Goal: Information Seeking & Learning: Learn about a topic

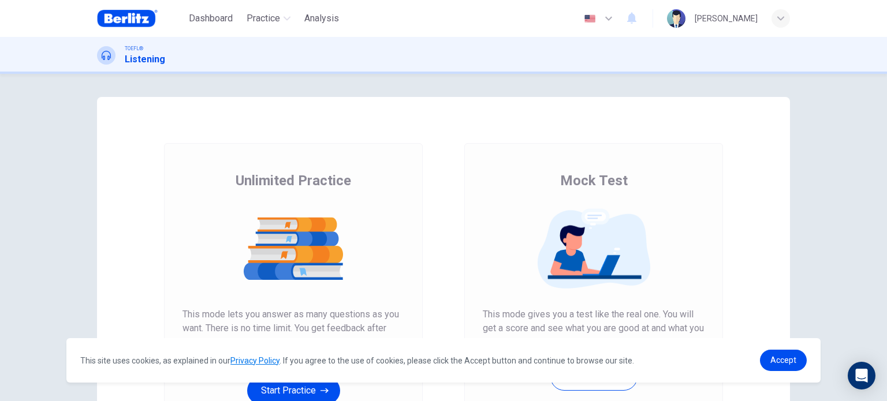
scroll to position [156, 0]
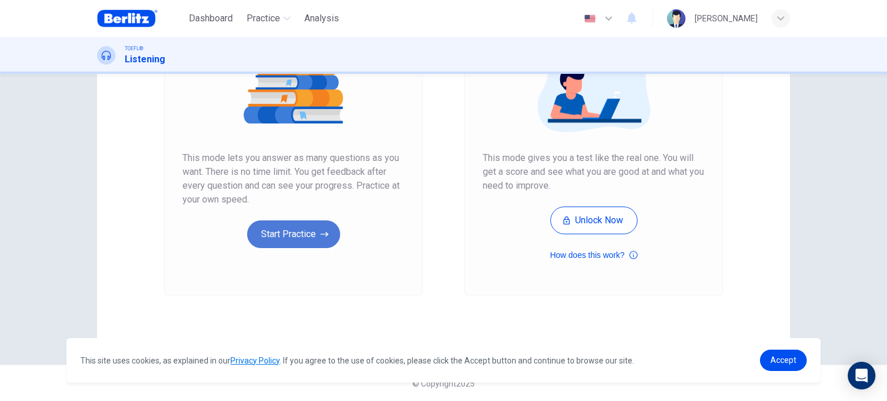
click at [324, 236] on icon "button" at bounding box center [325, 235] width 8 height 12
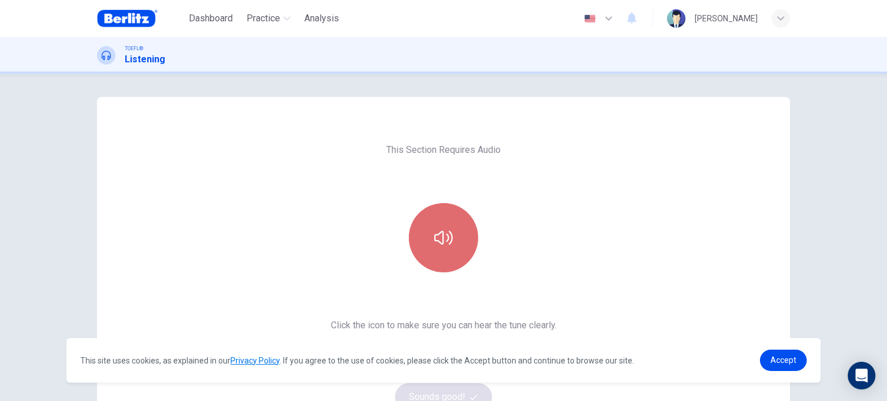
click at [471, 233] on button "button" at bounding box center [443, 237] width 69 height 69
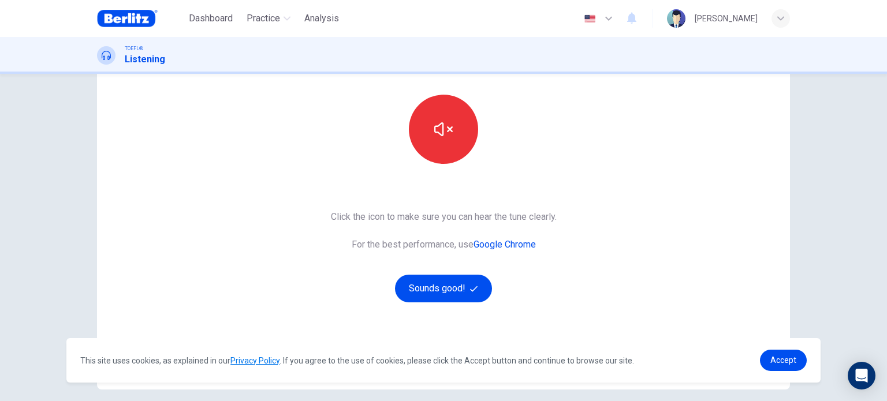
scroll to position [120, 0]
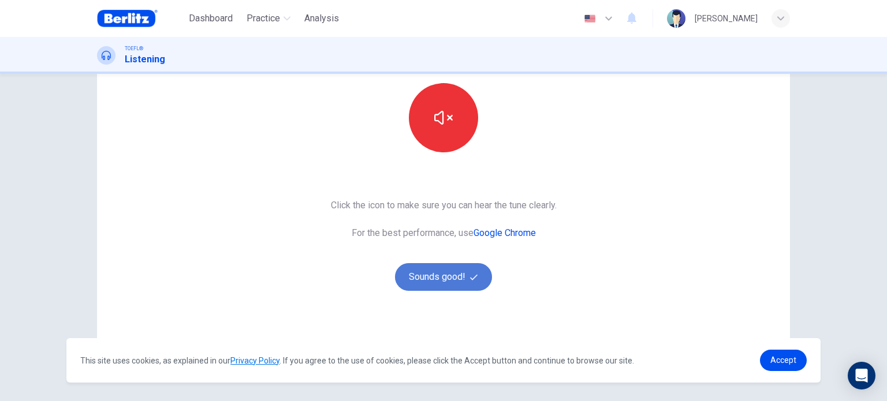
click at [462, 279] on button "Sounds good!" at bounding box center [443, 277] width 97 height 28
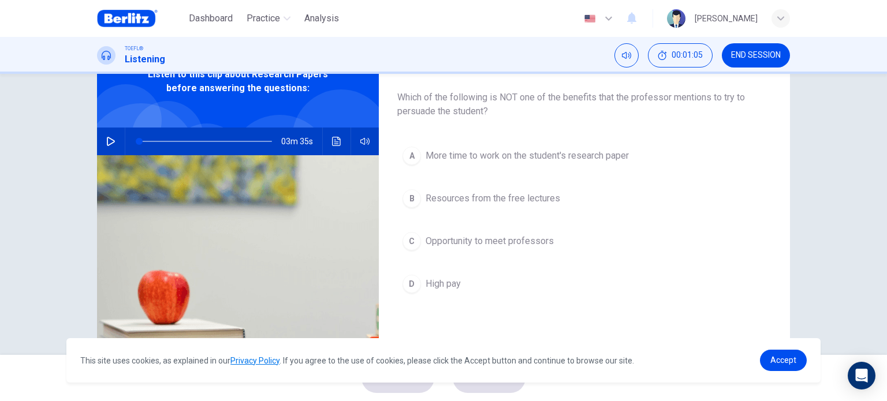
scroll to position [21, 0]
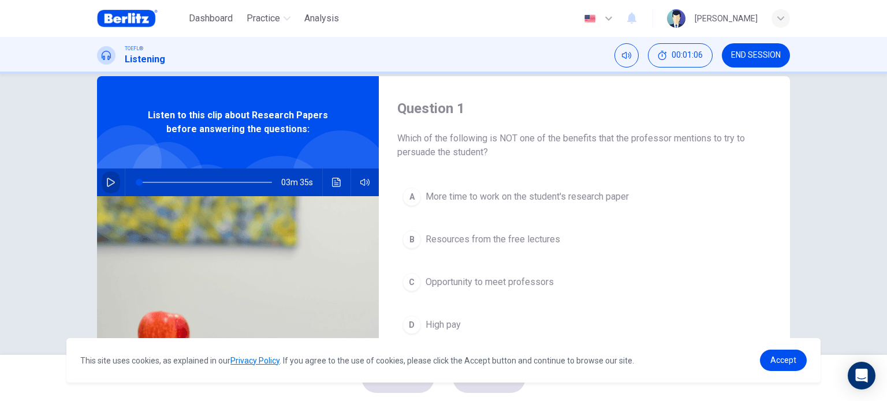
click at [110, 184] on icon "button" at bounding box center [110, 182] width 9 height 9
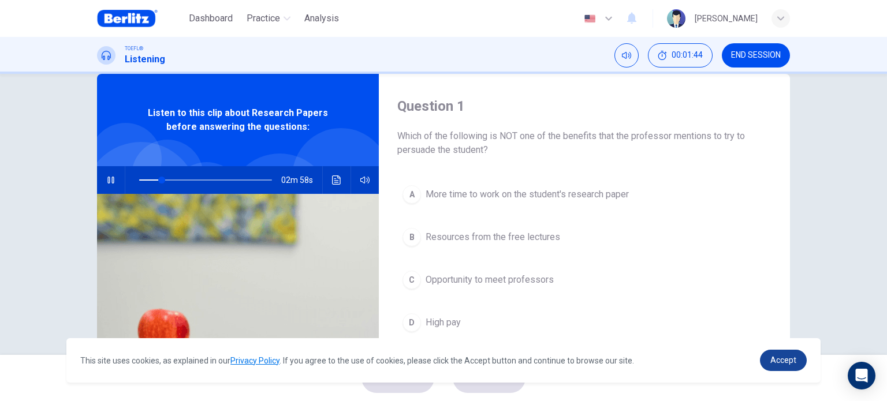
click at [782, 366] on link "Accept" at bounding box center [783, 360] width 47 height 21
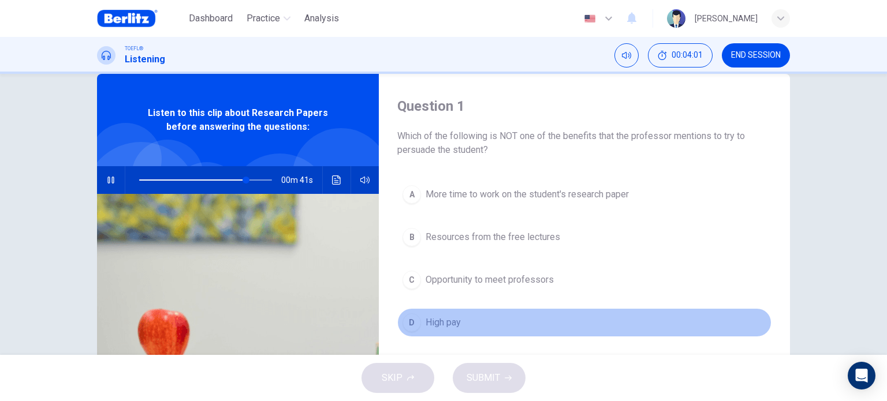
click at [457, 325] on span "High pay" at bounding box center [443, 323] width 35 height 14
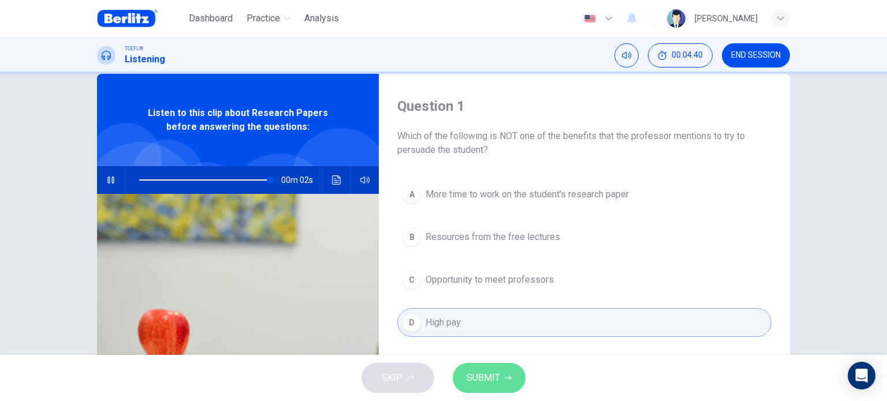
click at [487, 382] on span "SUBMIT" at bounding box center [483, 378] width 33 height 16
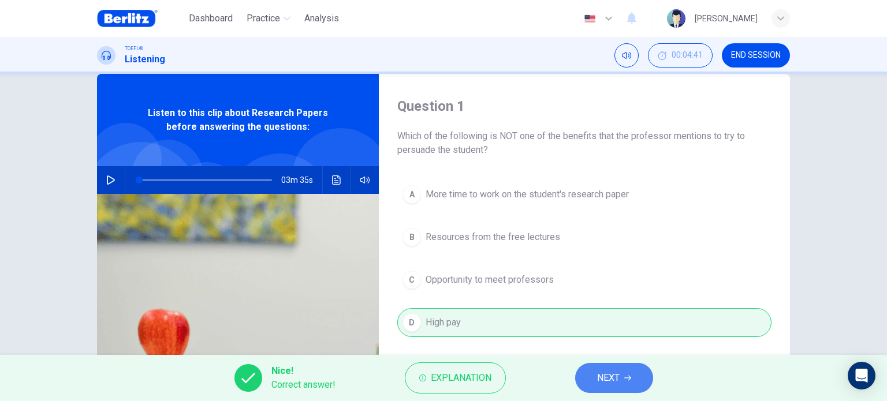
click at [598, 383] on span "NEXT" at bounding box center [608, 378] width 23 height 16
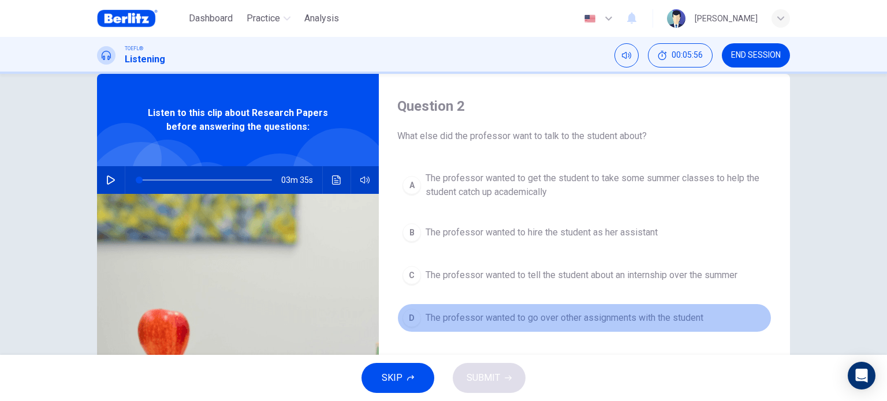
click at [644, 314] on span "The professor wanted to go over other assignments with the student" at bounding box center [565, 318] width 278 height 14
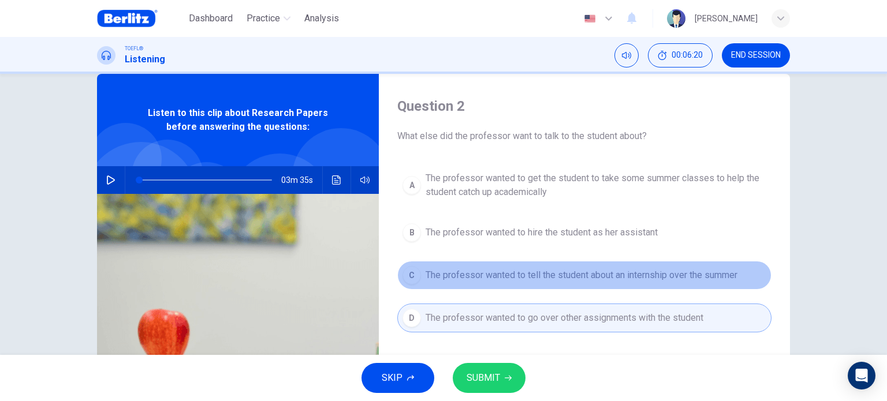
click at [649, 280] on span "The professor wanted to tell the student about an internship over the summer" at bounding box center [582, 276] width 312 height 14
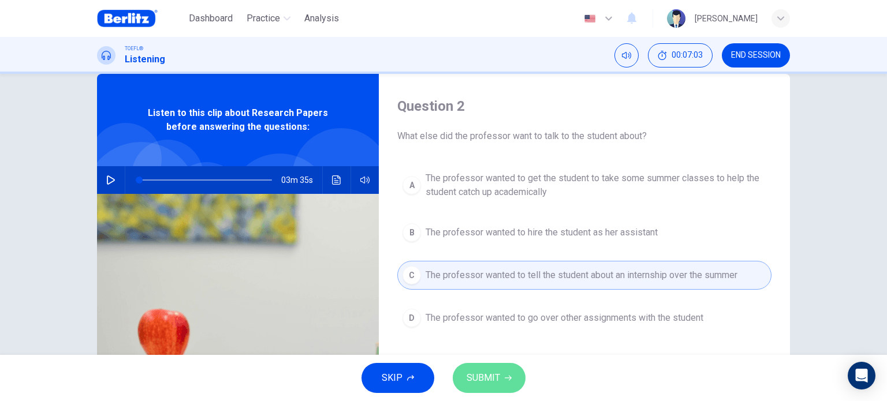
click at [501, 376] on button "SUBMIT" at bounding box center [489, 378] width 73 height 30
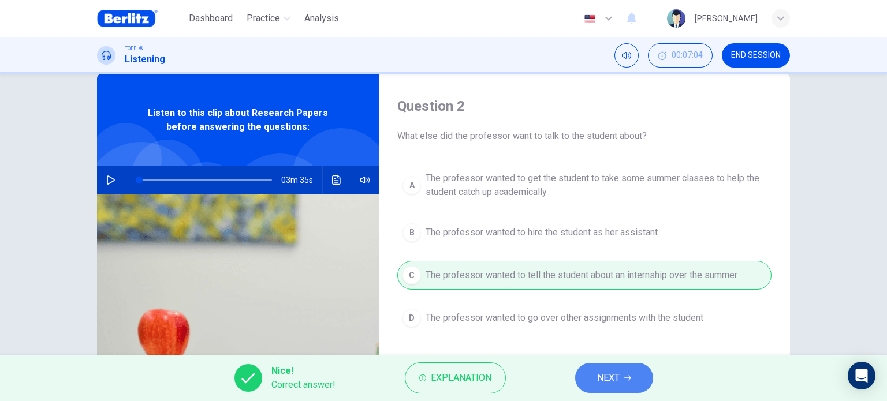
click at [601, 384] on span "NEXT" at bounding box center [608, 378] width 23 height 16
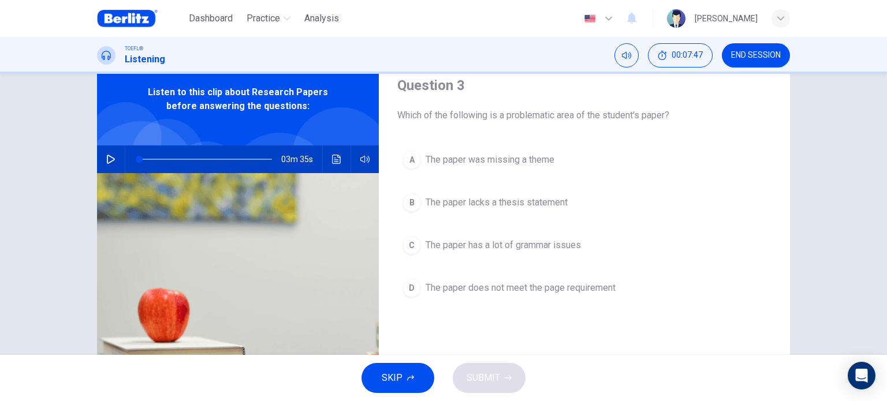
scroll to position [49, 0]
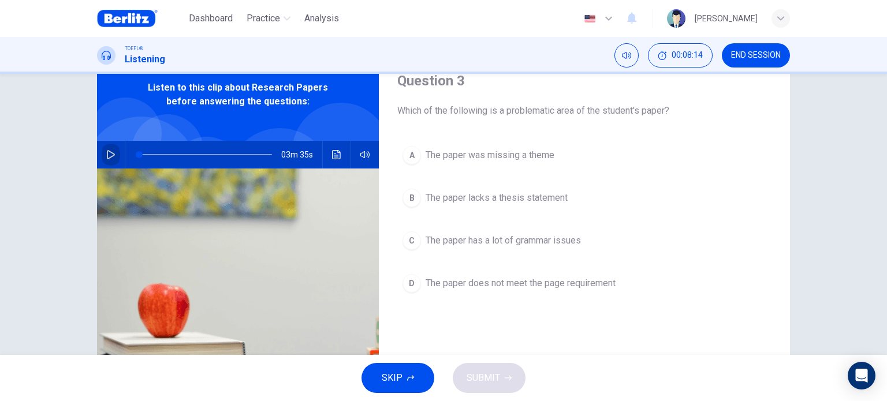
click at [109, 156] on icon "button" at bounding box center [111, 154] width 8 height 9
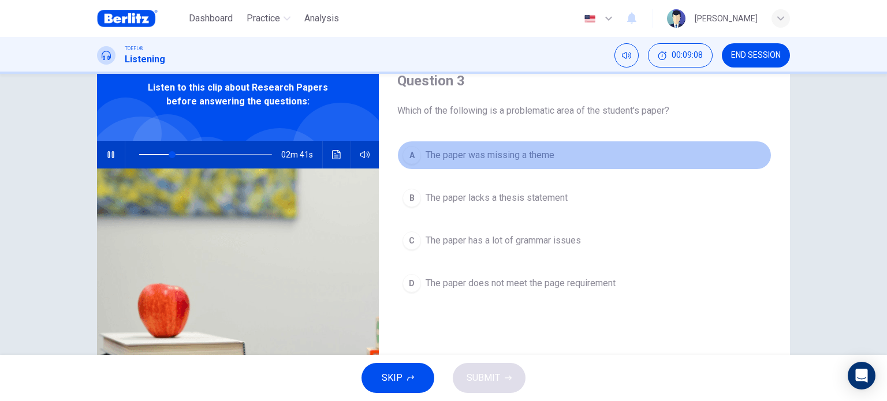
click at [509, 150] on span "The paper was missing a theme" at bounding box center [490, 155] width 129 height 14
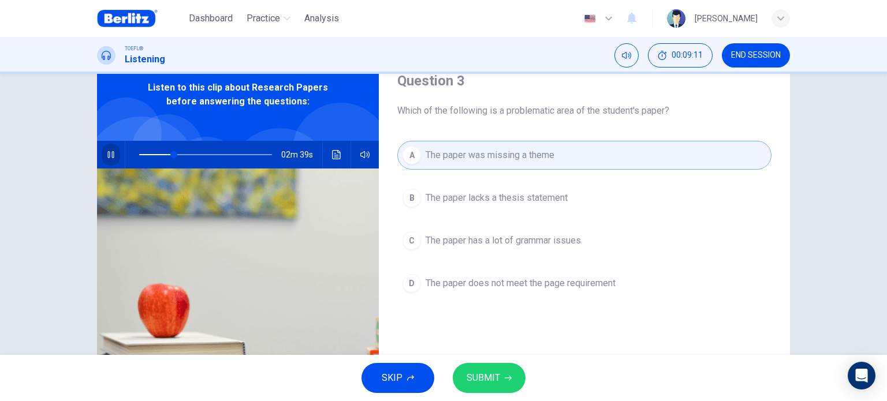
click at [107, 158] on icon "button" at bounding box center [110, 154] width 9 height 9
click at [499, 380] on span "SUBMIT" at bounding box center [483, 378] width 33 height 16
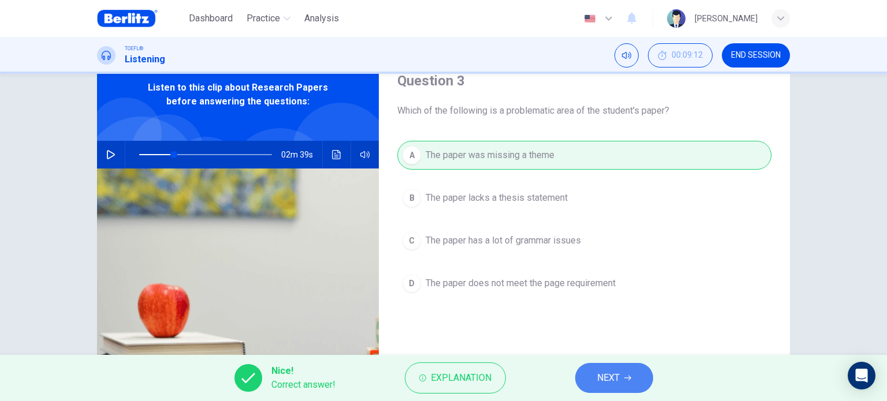
click at [626, 376] on icon "button" at bounding box center [627, 378] width 7 height 7
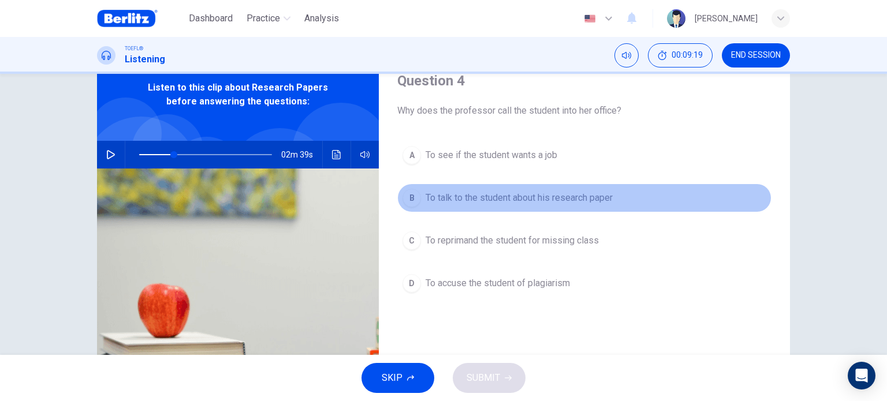
click at [608, 193] on span "To talk to the student about his research paper" at bounding box center [519, 198] width 187 height 14
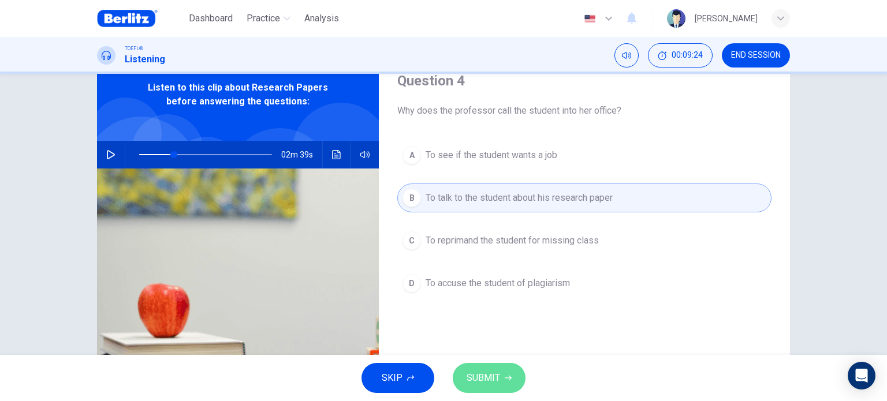
click at [502, 383] on button "SUBMIT" at bounding box center [489, 378] width 73 height 30
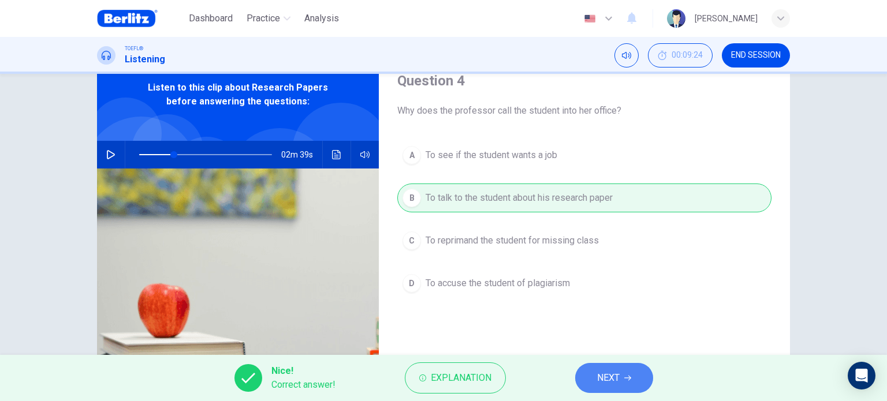
click at [617, 382] on span "NEXT" at bounding box center [608, 378] width 23 height 16
type input "**"
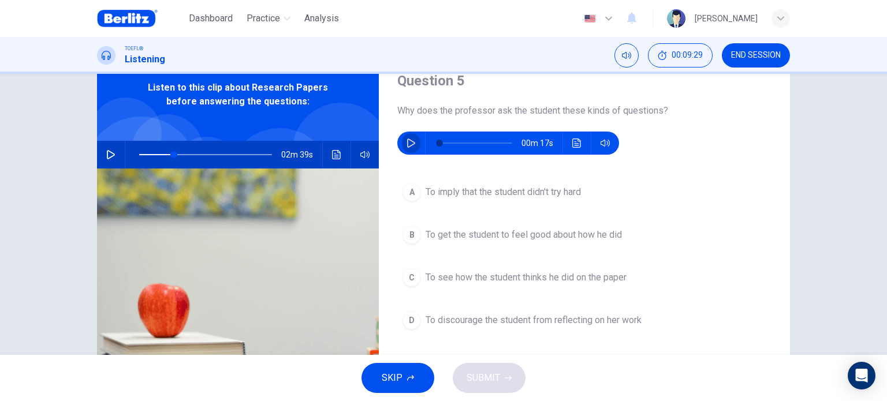
click at [403, 144] on button "button" at bounding box center [411, 143] width 18 height 23
type input "*"
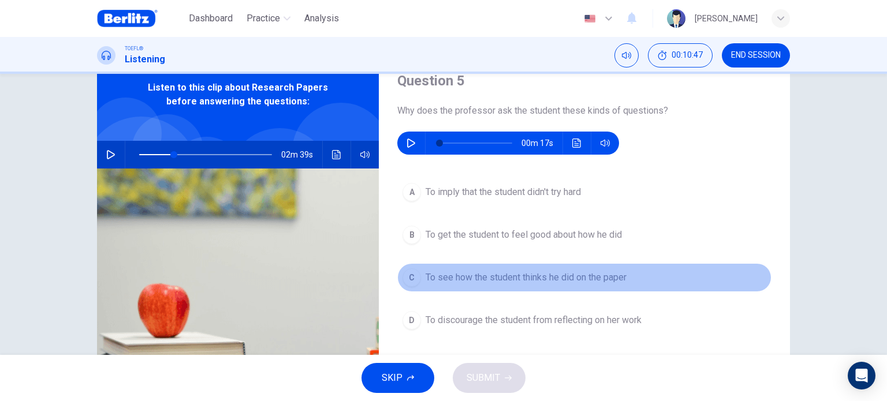
click at [460, 284] on span "To see how the student thinks he did on the paper" at bounding box center [526, 278] width 201 height 14
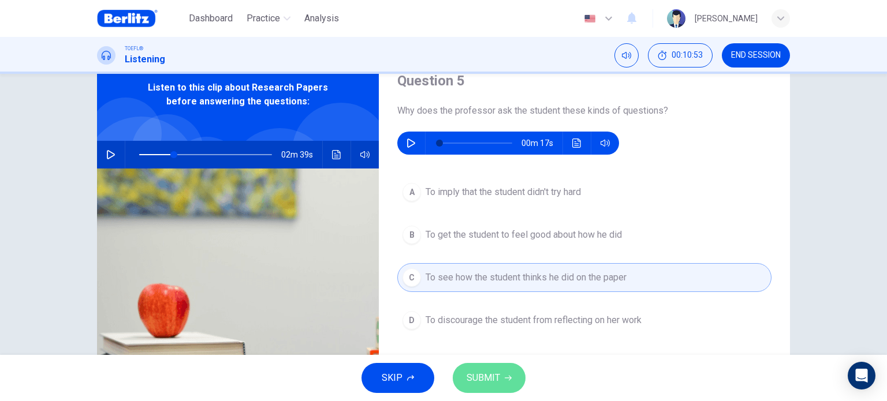
click at [481, 377] on span "SUBMIT" at bounding box center [483, 378] width 33 height 16
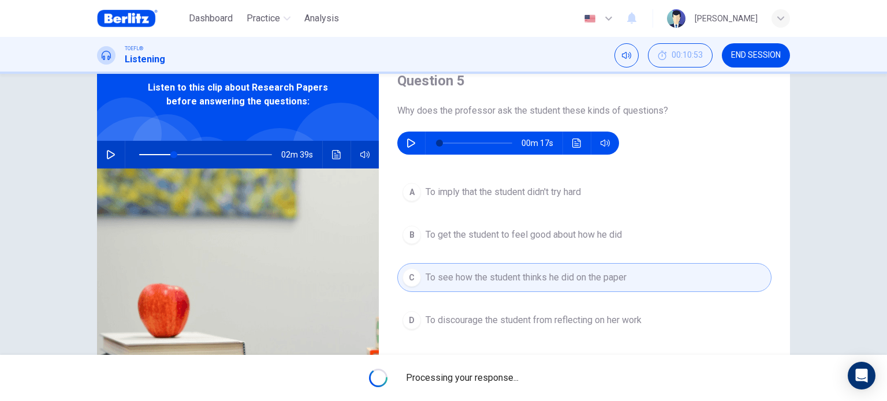
type input "**"
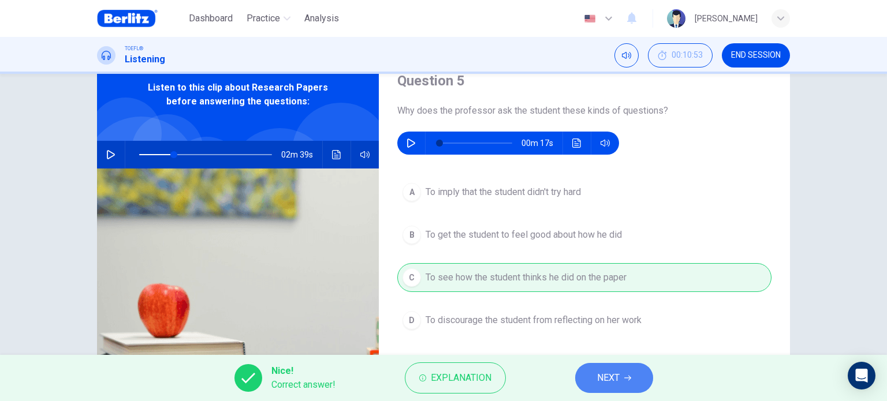
click at [630, 378] on icon "button" at bounding box center [627, 378] width 7 height 7
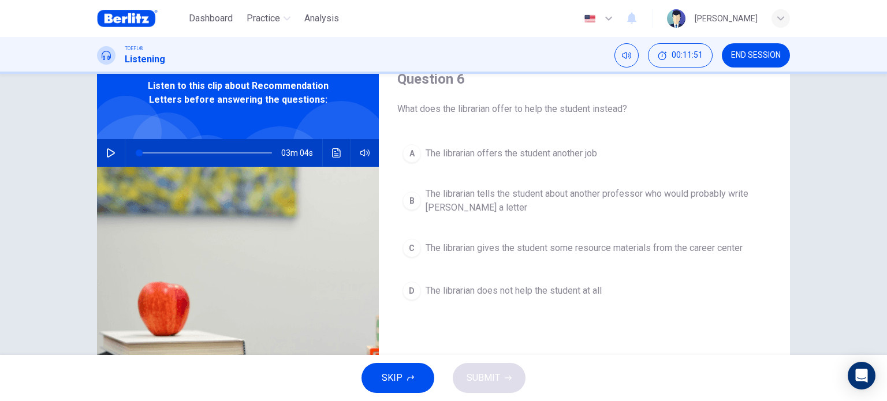
scroll to position [51, 0]
click at [113, 148] on button "button" at bounding box center [111, 153] width 18 height 28
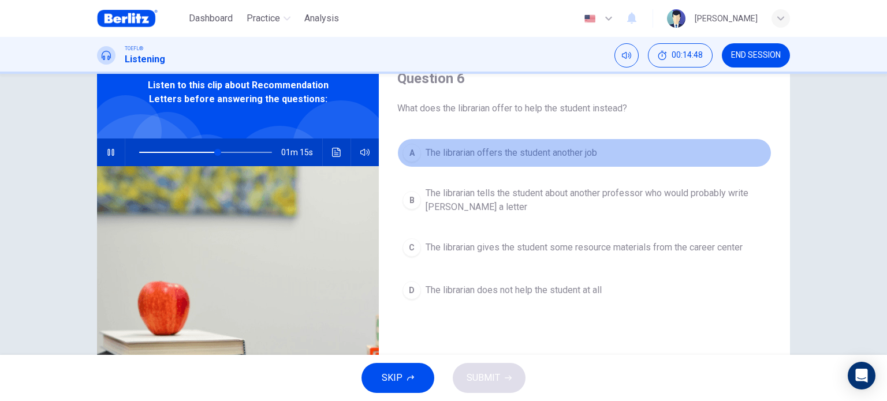
click at [505, 163] on button "A The librarian offers the student another job" at bounding box center [584, 153] width 374 height 29
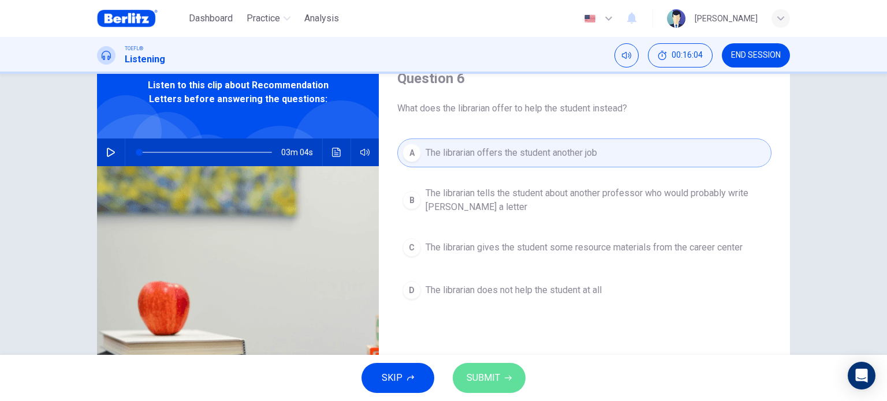
click at [486, 387] on button "SUBMIT" at bounding box center [489, 378] width 73 height 30
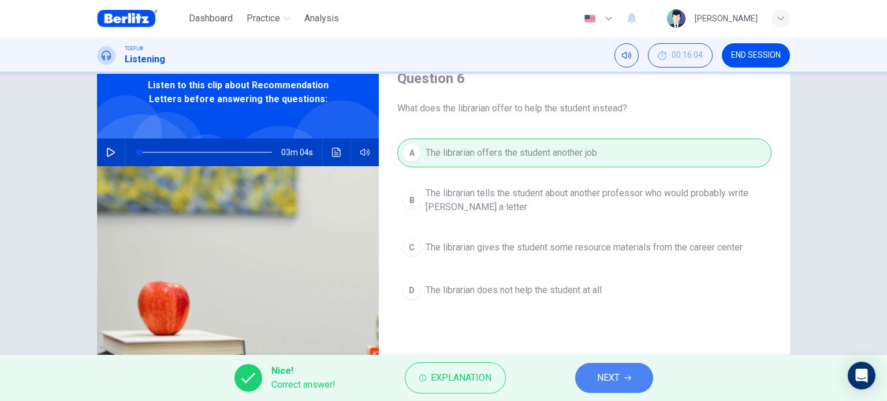
click at [627, 378] on icon "button" at bounding box center [627, 378] width 7 height 5
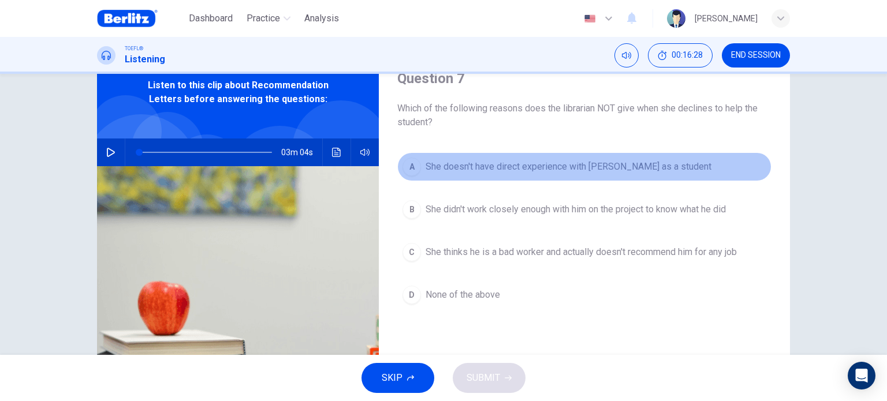
click at [543, 169] on span "She doesn't have direct experience with [PERSON_NAME] as a student" at bounding box center [569, 167] width 286 height 14
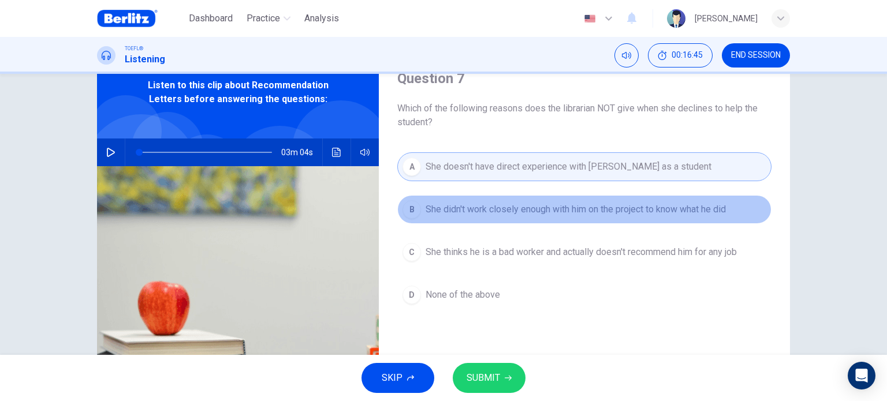
click at [584, 220] on button "B She didn't work closely enough with him on the project to know what he did" at bounding box center [584, 209] width 374 height 29
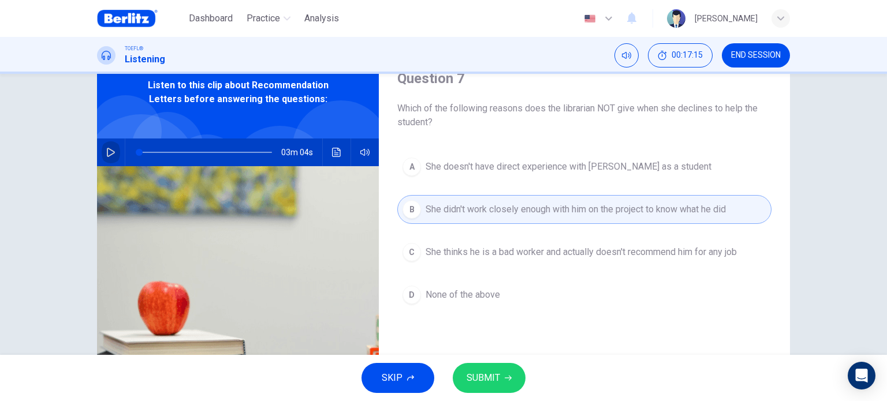
click at [106, 154] on icon "button" at bounding box center [110, 152] width 9 height 9
click at [107, 154] on icon "button" at bounding box center [110, 152] width 6 height 7
click at [471, 376] on span "SUBMIT" at bounding box center [483, 378] width 33 height 16
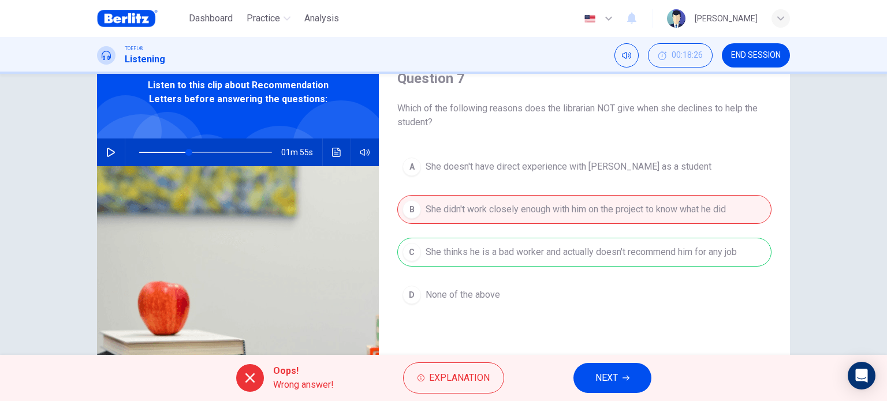
drag, startPoint x: 471, startPoint y: 376, endPoint x: 524, endPoint y: 391, distance: 55.2
click at [524, 391] on div "Oops! Wrong answer! Explanation NEXT" at bounding box center [443, 378] width 887 height 46
click at [631, 383] on button "NEXT" at bounding box center [612, 378] width 78 height 30
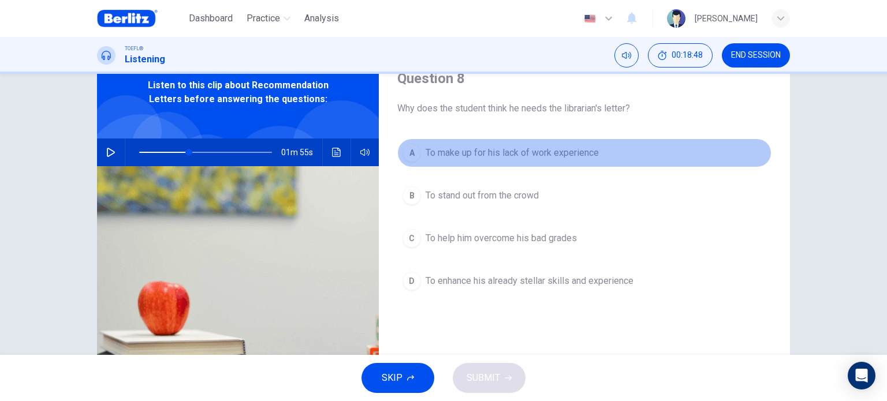
click at [463, 158] on span "To make up for his lack of work experience" at bounding box center [512, 153] width 173 height 14
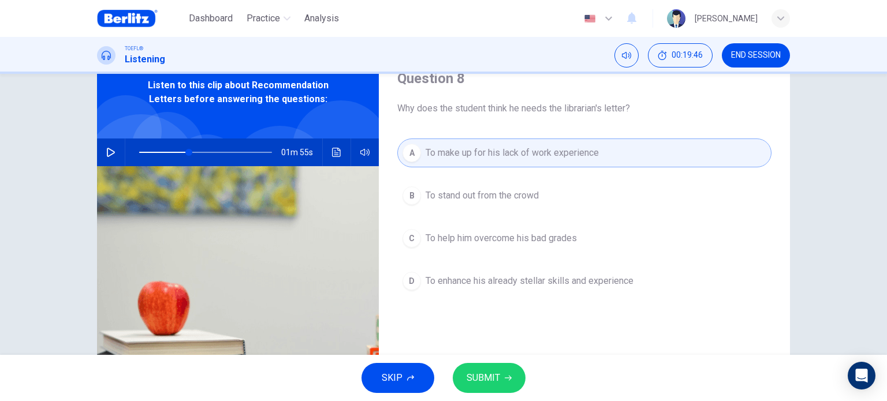
click at [150, 152] on span at bounding box center [205, 152] width 133 height 16
drag, startPoint x: 146, startPoint y: 152, endPoint x: 101, endPoint y: 159, distance: 45.0
click at [101, 159] on div "02m 51s" at bounding box center [238, 153] width 282 height 28
click at [102, 153] on button "button" at bounding box center [111, 153] width 18 height 28
click at [139, 151] on span at bounding box center [205, 152] width 133 height 16
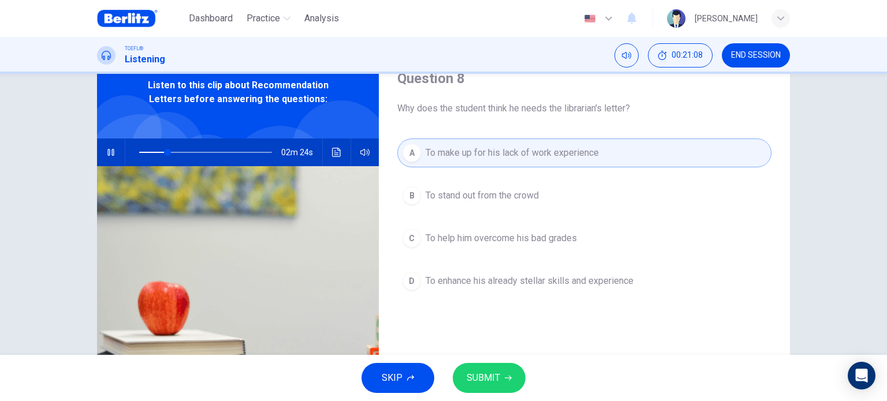
click at [105, 158] on button "button" at bounding box center [111, 153] width 18 height 28
click at [486, 370] on span "SUBMIT" at bounding box center [483, 378] width 33 height 16
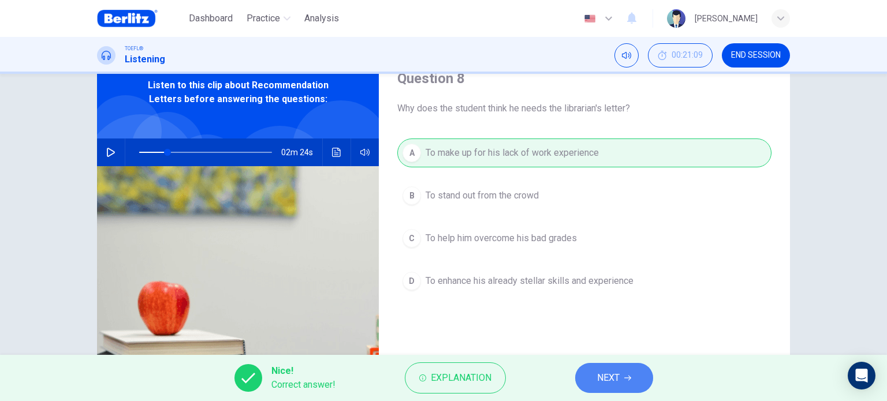
click at [602, 383] on span "NEXT" at bounding box center [608, 378] width 23 height 16
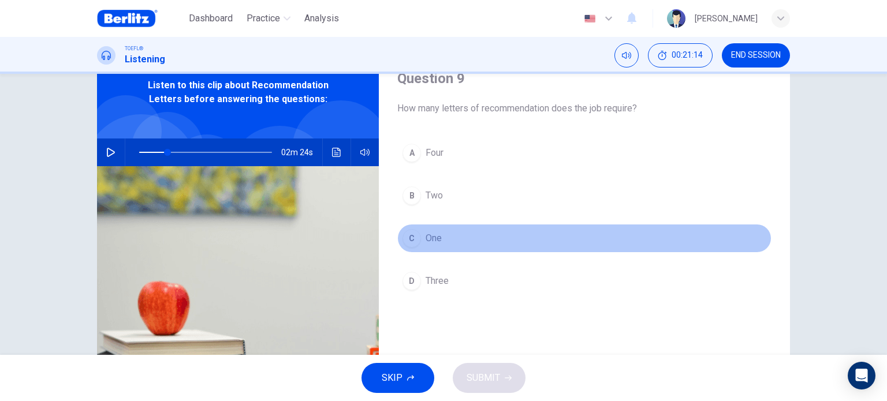
click at [427, 241] on span "One" at bounding box center [434, 239] width 16 height 14
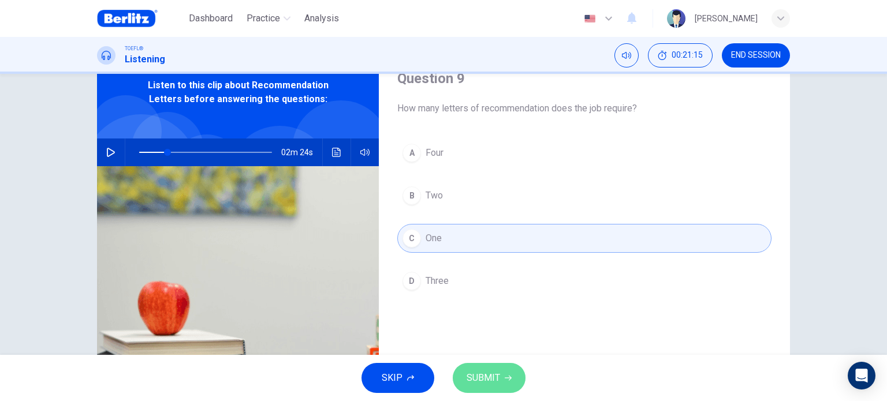
click at [472, 371] on span "SUBMIT" at bounding box center [483, 378] width 33 height 16
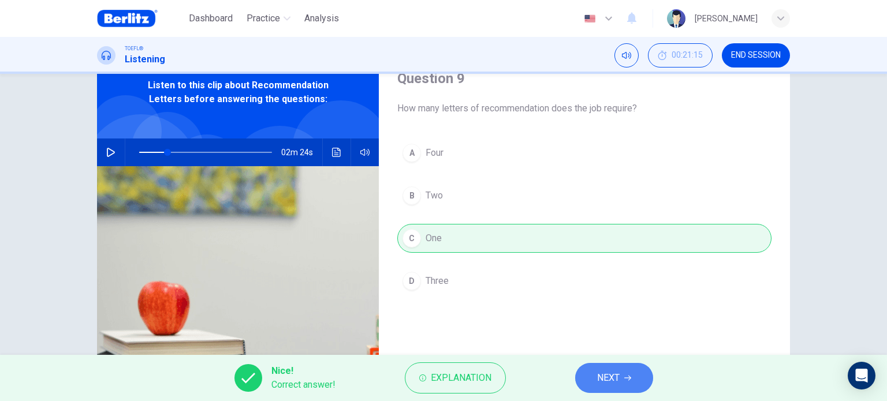
click at [589, 372] on button "NEXT" at bounding box center [614, 378] width 78 height 30
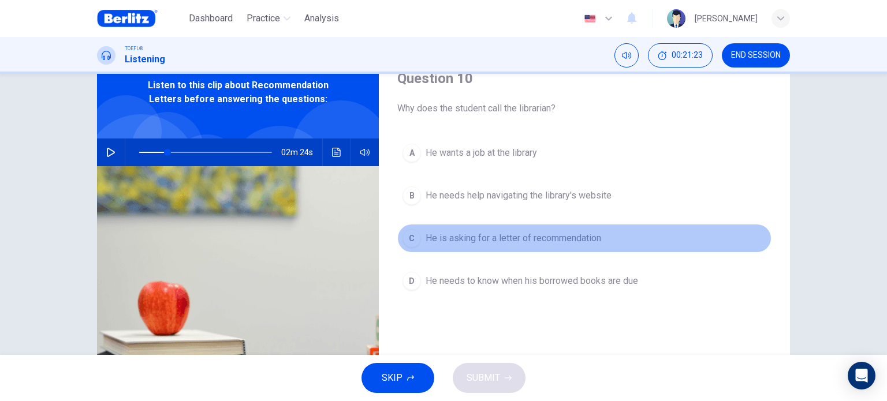
click at [515, 241] on span "He is asking for a letter of recommendation" at bounding box center [514, 239] width 176 height 14
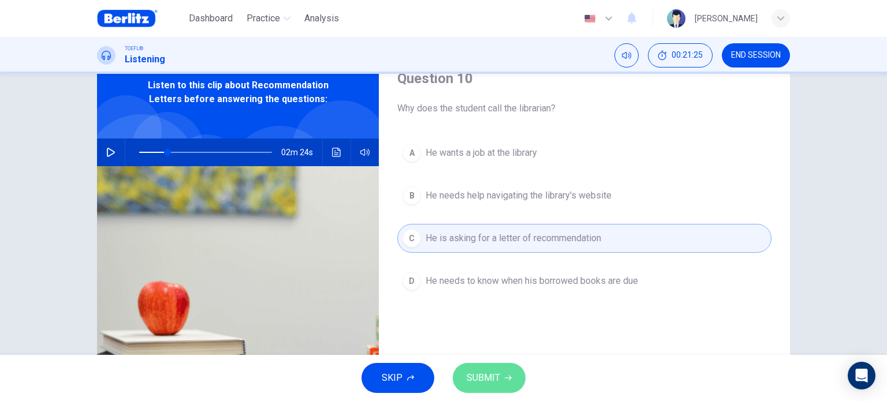
click at [500, 381] on button "SUBMIT" at bounding box center [489, 378] width 73 height 30
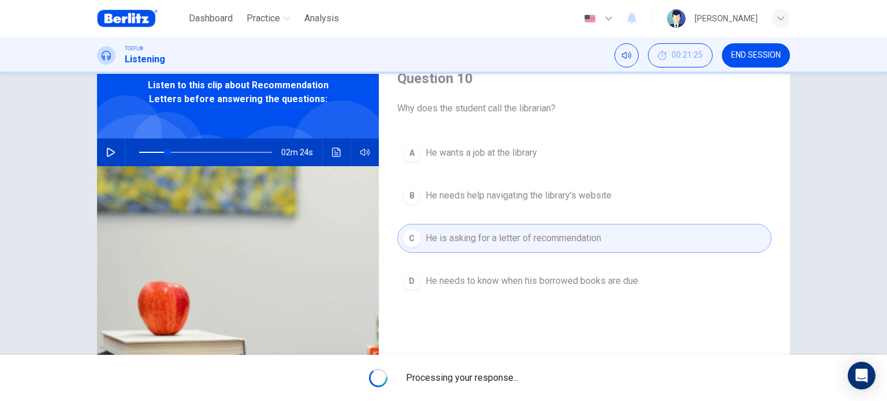
type input "**"
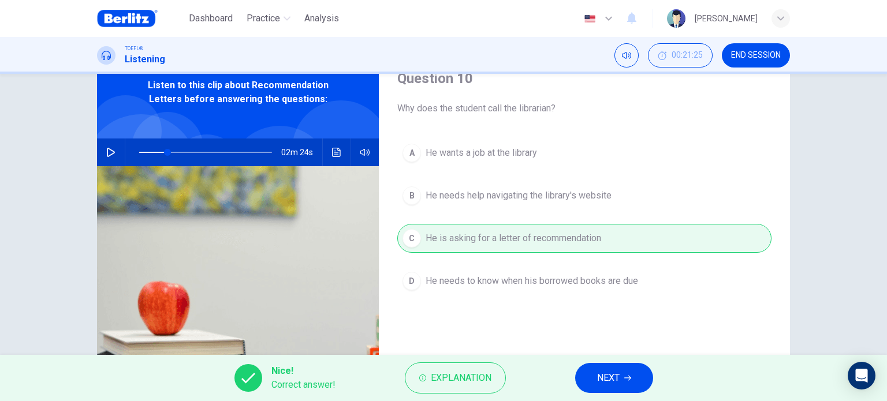
drag, startPoint x: 631, startPoint y: 394, endPoint x: 634, endPoint y: 381, distance: 13.7
click at [634, 381] on div "Nice! Correct answer! Explanation NEXT" at bounding box center [443, 378] width 887 height 46
click at [634, 381] on button "NEXT" at bounding box center [614, 378] width 78 height 30
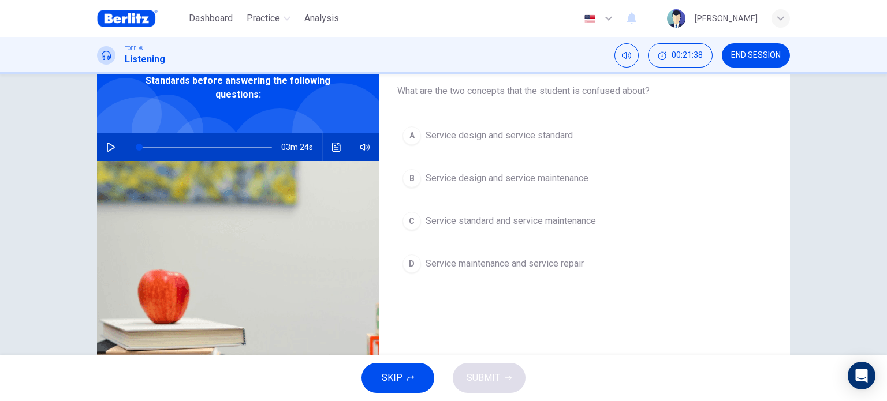
scroll to position [58, 0]
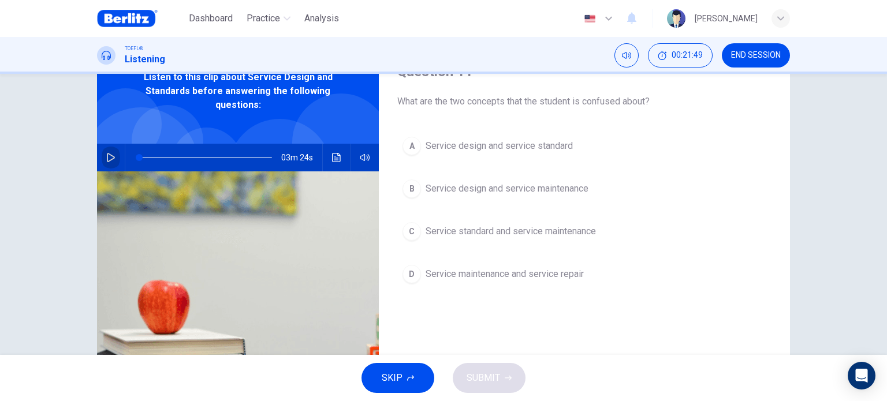
click at [107, 156] on icon "button" at bounding box center [110, 157] width 9 height 9
click at [107, 156] on icon "button" at bounding box center [110, 157] width 6 height 7
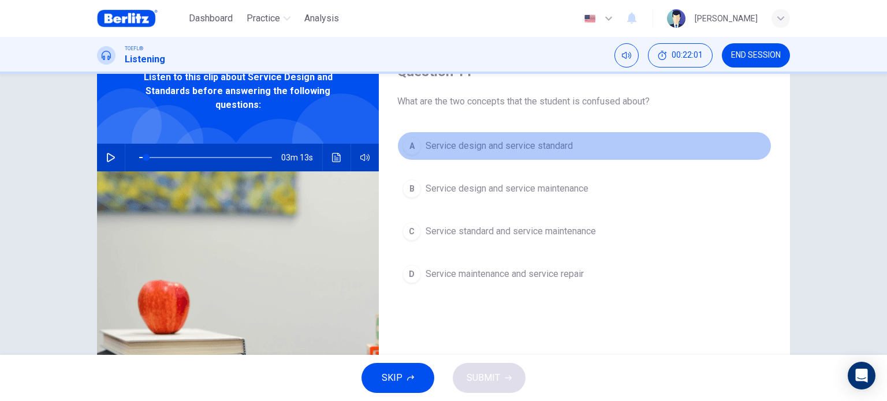
click at [465, 147] on span "Service design and service standard" at bounding box center [499, 146] width 147 height 14
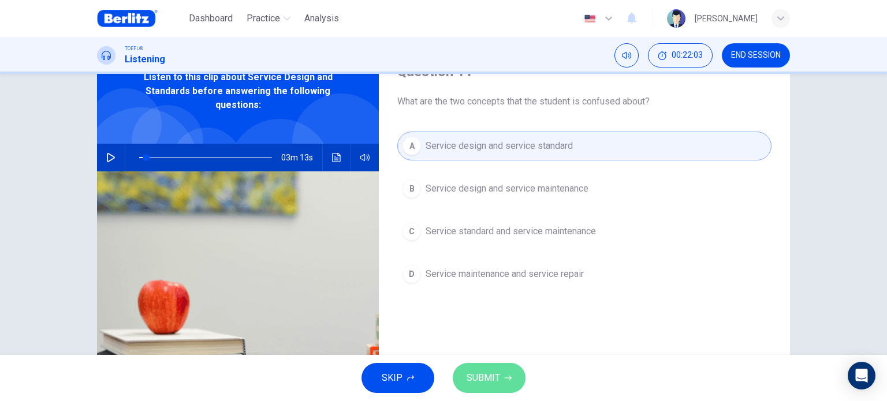
click at [499, 390] on button "SUBMIT" at bounding box center [489, 378] width 73 height 30
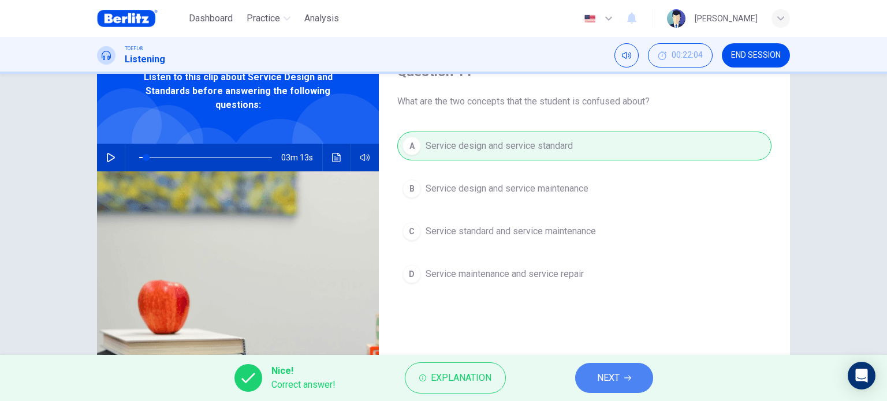
click at [605, 368] on button "NEXT" at bounding box center [614, 378] width 78 height 30
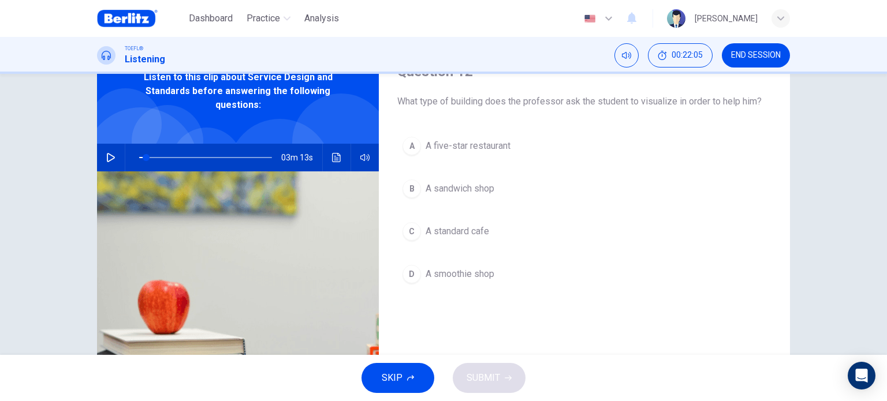
scroll to position [49, 0]
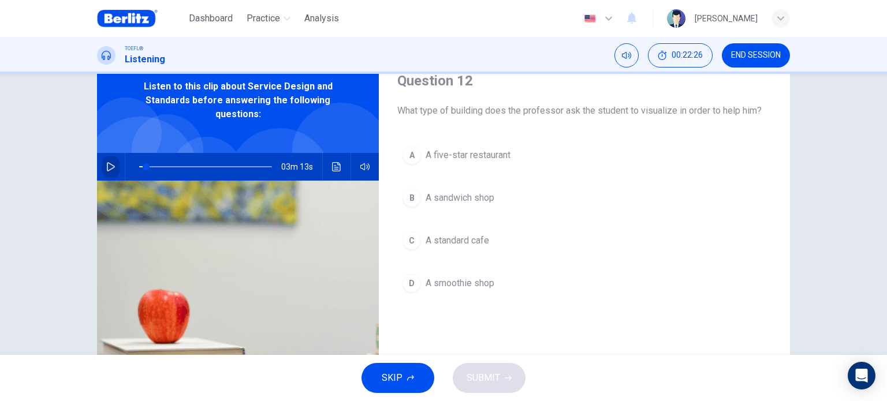
click at [107, 163] on icon "button" at bounding box center [110, 166] width 9 height 9
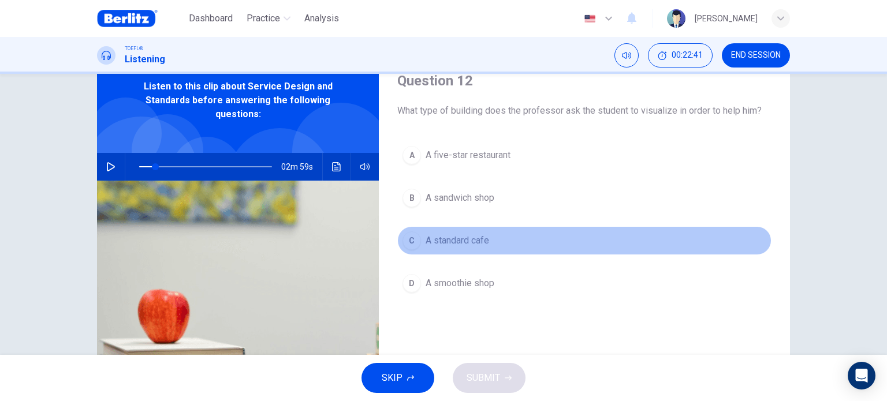
click at [492, 249] on button "C A standard cafe" at bounding box center [584, 240] width 374 height 29
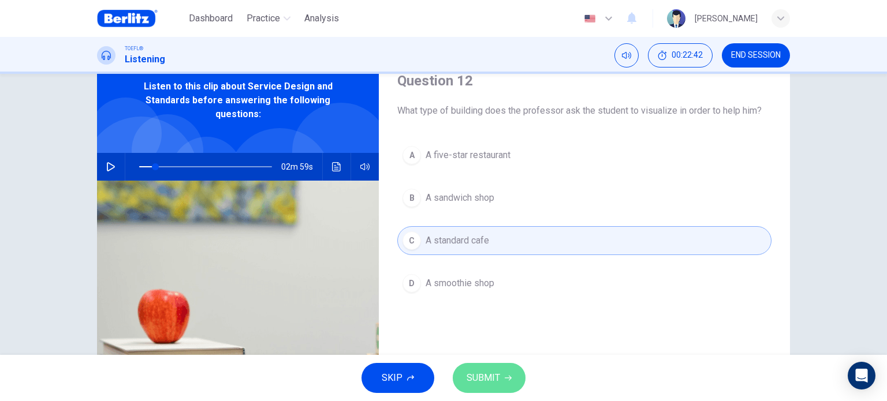
click at [515, 368] on button "SUBMIT" at bounding box center [489, 378] width 73 height 30
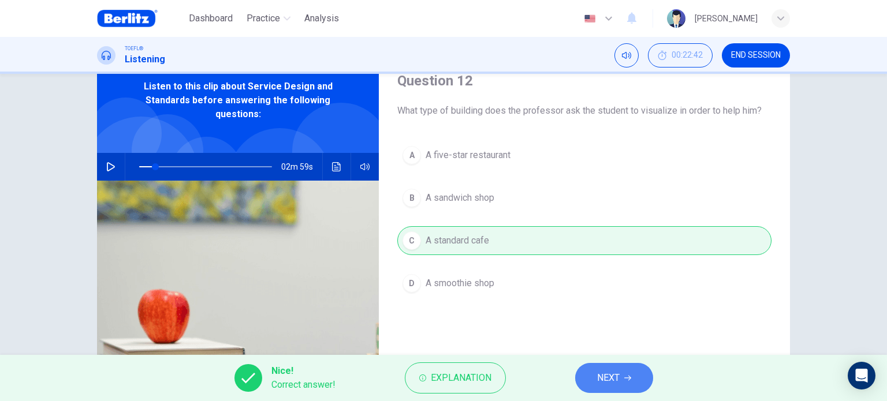
click at [612, 385] on span "NEXT" at bounding box center [608, 378] width 23 height 16
type input "**"
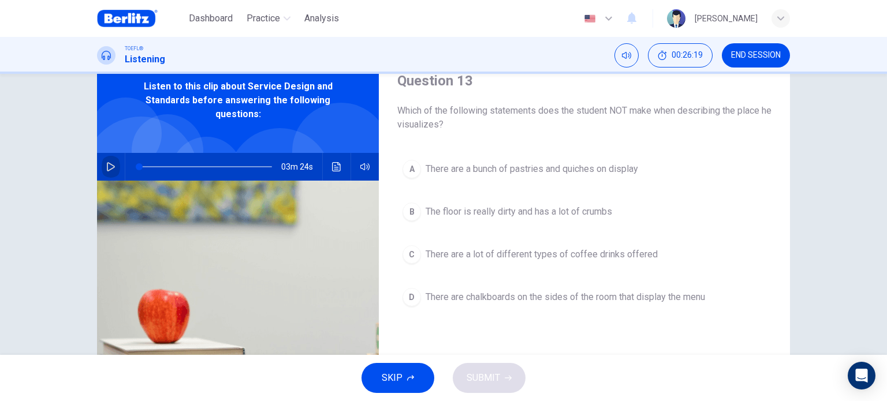
click at [109, 173] on button "button" at bounding box center [111, 167] width 18 height 28
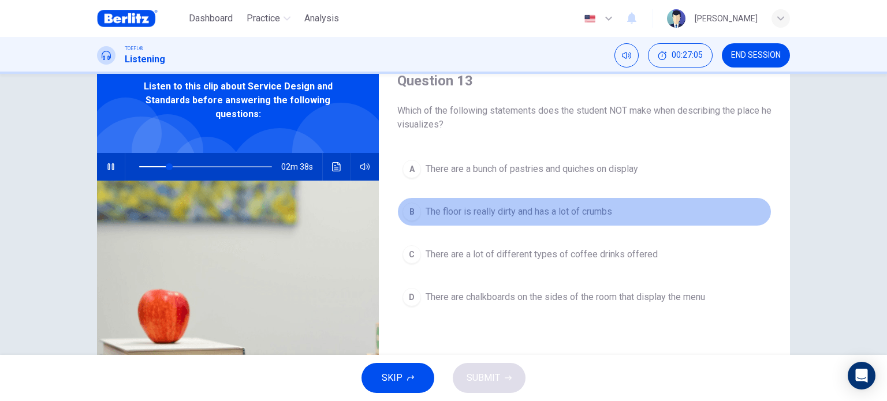
click at [557, 206] on span "The floor is really dirty and has a lot of crumbs" at bounding box center [519, 212] width 187 height 14
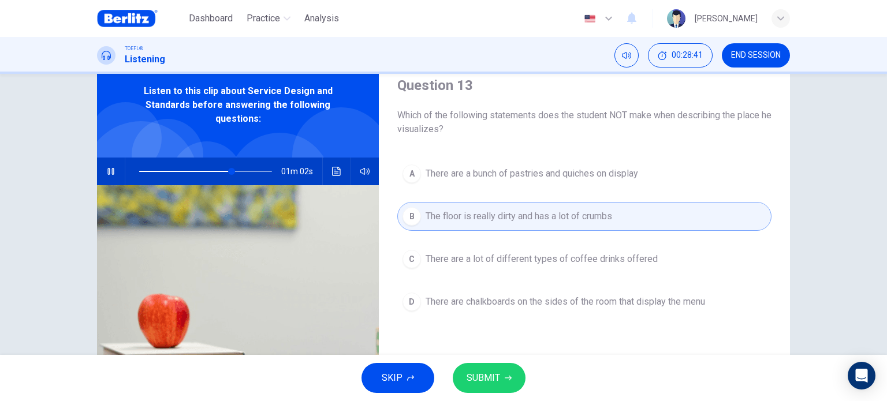
scroll to position [44, 0]
type input "*"
click at [481, 380] on span "SUBMIT" at bounding box center [483, 378] width 33 height 16
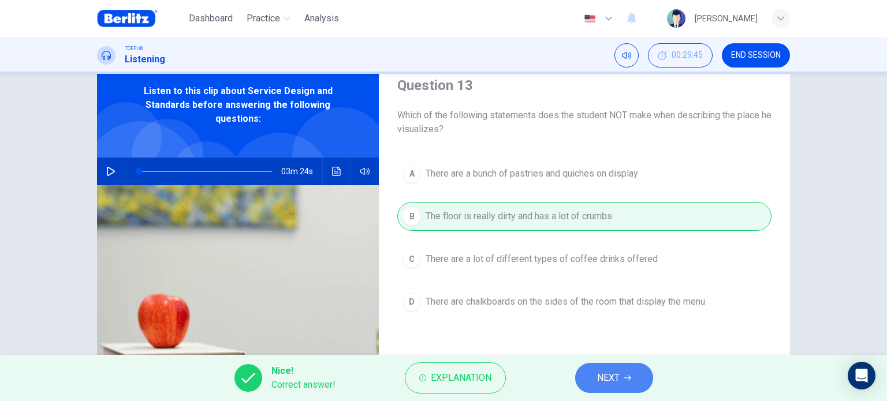
click at [628, 384] on button "NEXT" at bounding box center [614, 378] width 78 height 30
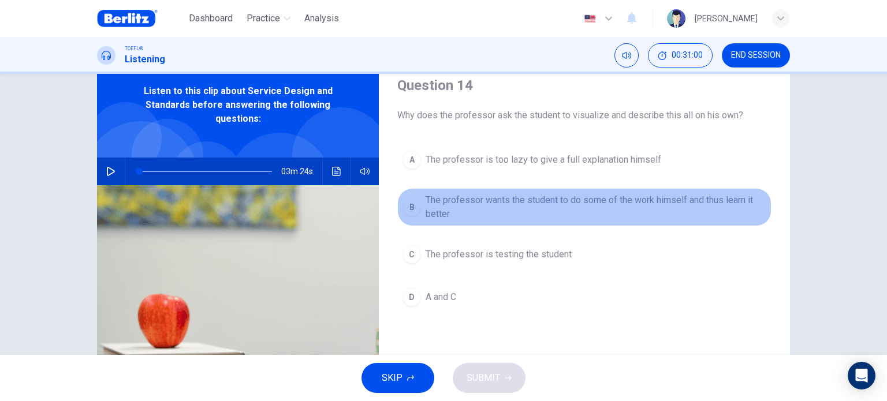
click at [732, 209] on span "The professor wants the student to do some of the work himself and thus learn i…" at bounding box center [596, 207] width 341 height 28
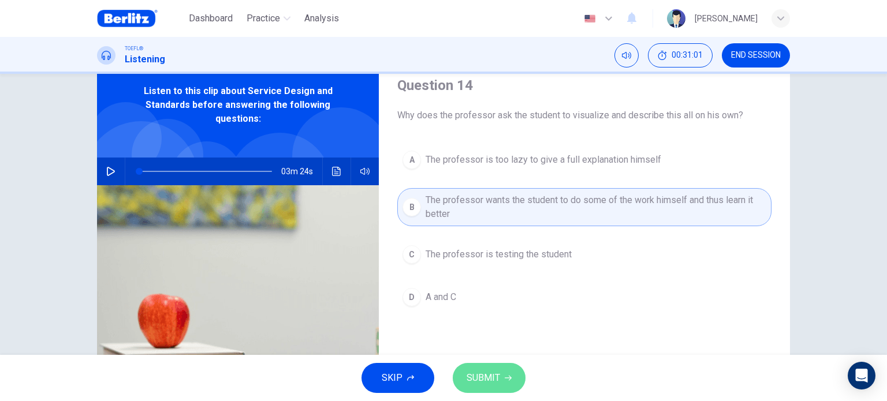
click at [474, 375] on span "SUBMIT" at bounding box center [483, 378] width 33 height 16
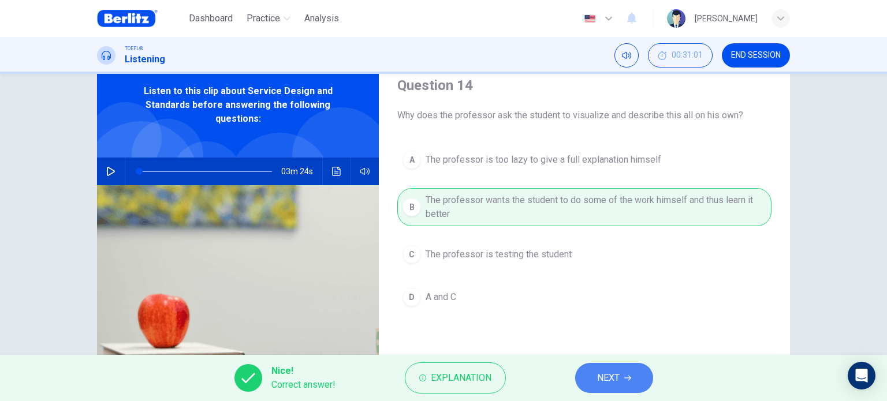
click at [596, 381] on button "NEXT" at bounding box center [614, 378] width 78 height 30
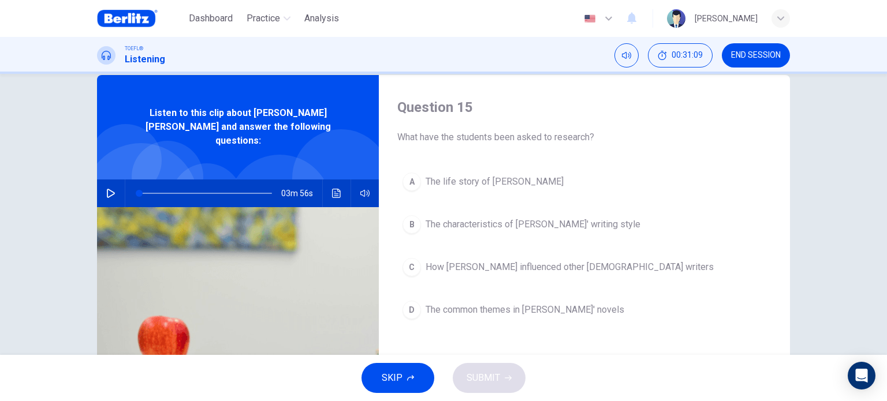
scroll to position [23, 0]
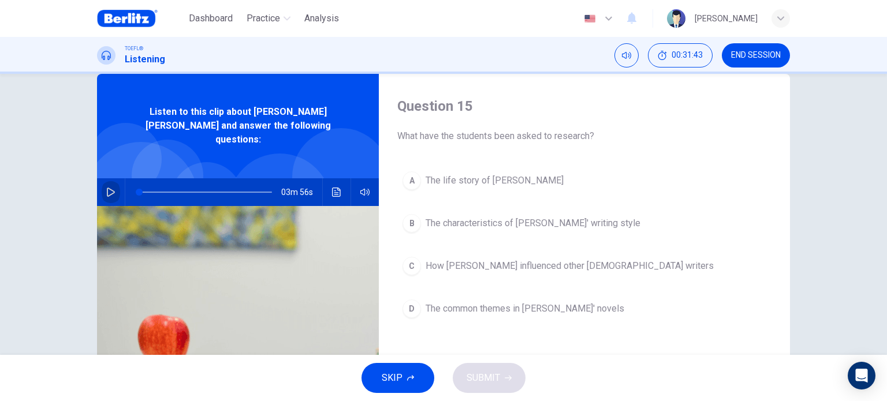
click at [113, 182] on button "button" at bounding box center [111, 192] width 18 height 28
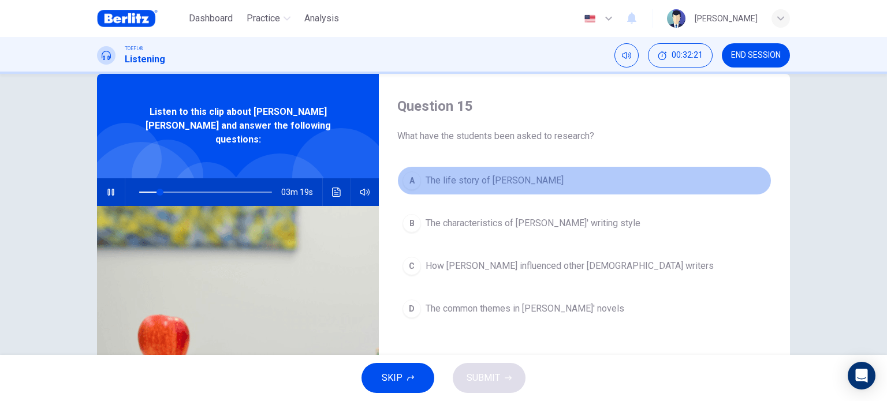
click at [464, 182] on span "The life story of [PERSON_NAME]" at bounding box center [495, 181] width 138 height 14
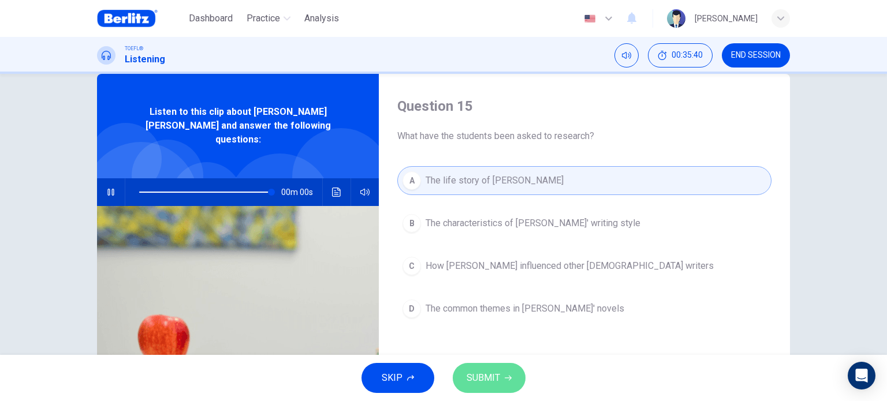
click at [502, 382] on button "SUBMIT" at bounding box center [489, 378] width 73 height 30
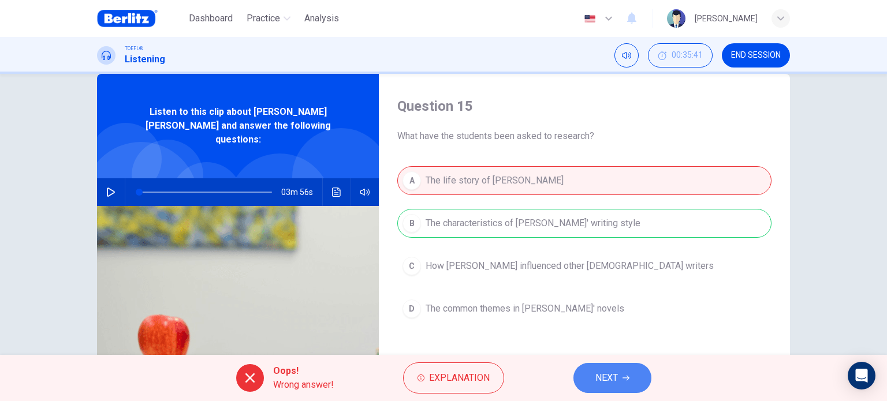
click at [625, 376] on icon "button" at bounding box center [626, 378] width 7 height 7
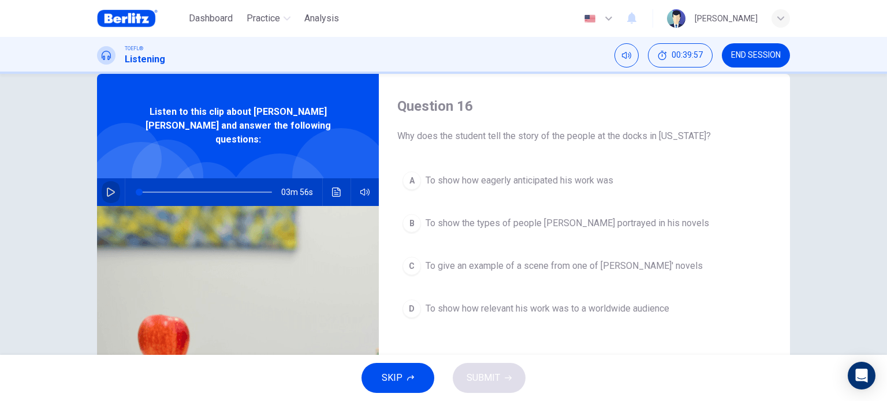
click at [102, 179] on button "button" at bounding box center [111, 192] width 18 height 28
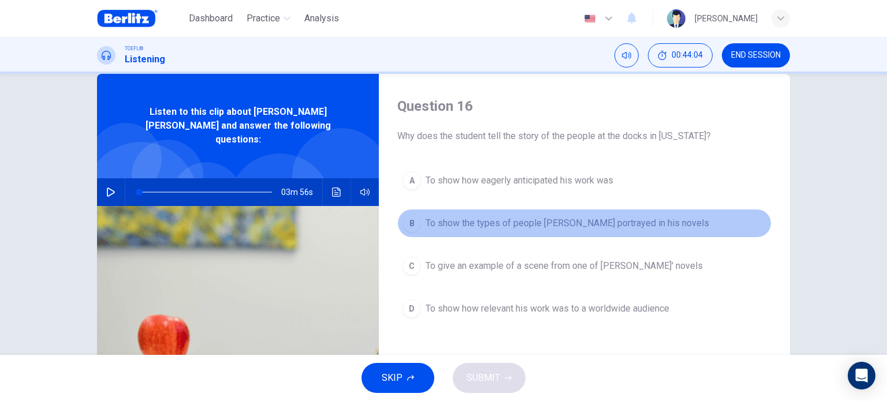
click at [550, 230] on button "B To show the types of people [PERSON_NAME] portrayed in his novels" at bounding box center [584, 223] width 374 height 29
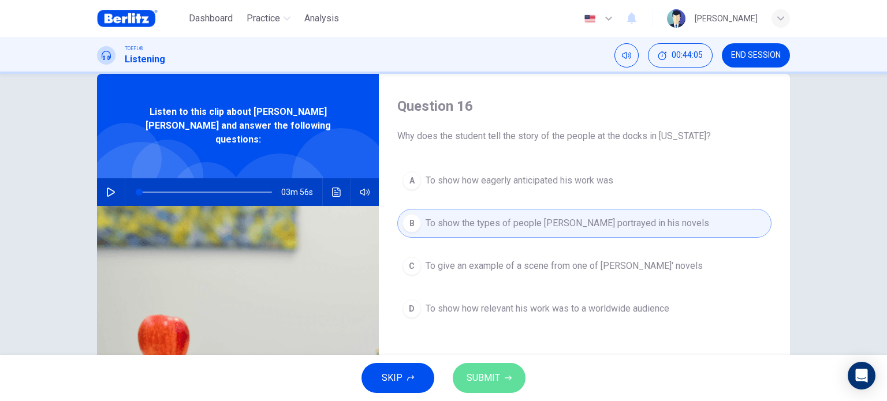
click at [480, 378] on span "SUBMIT" at bounding box center [483, 378] width 33 height 16
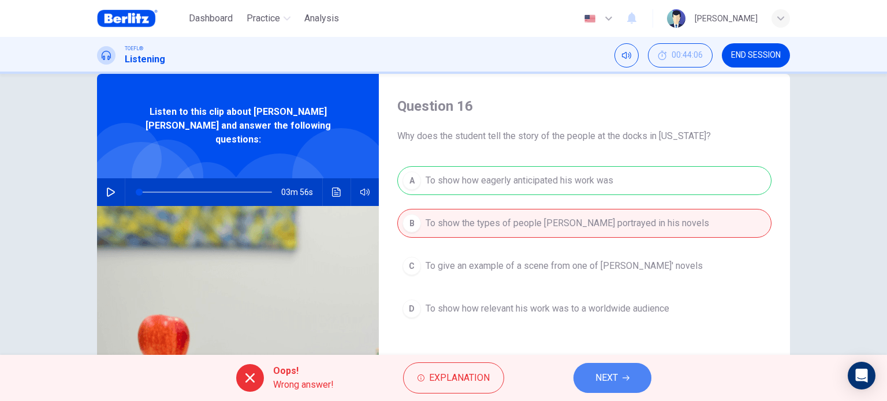
click at [614, 378] on span "NEXT" at bounding box center [606, 378] width 23 height 16
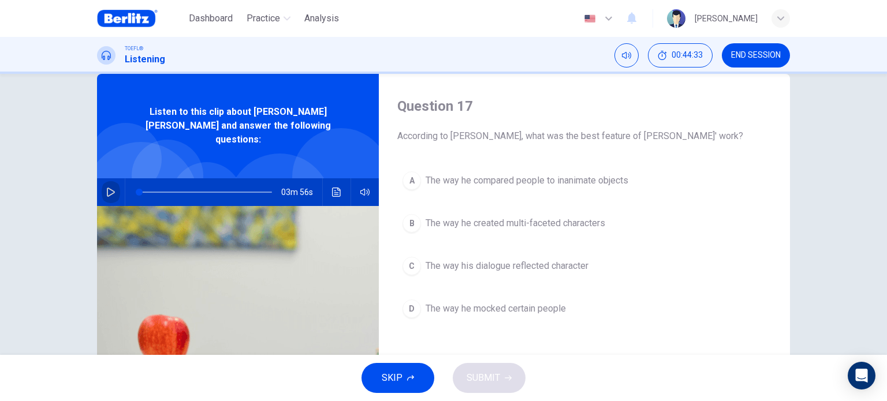
click at [102, 185] on button "button" at bounding box center [111, 192] width 18 height 28
click at [114, 185] on button "button" at bounding box center [111, 192] width 18 height 28
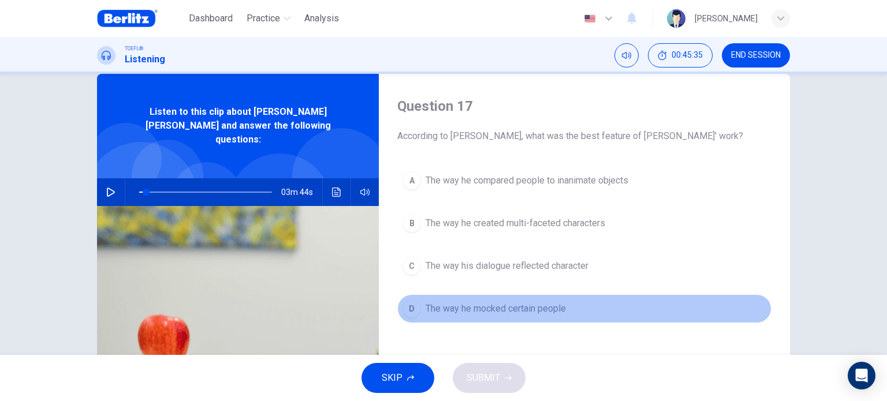
click at [478, 295] on button "D The way he mocked certain people" at bounding box center [584, 309] width 374 height 29
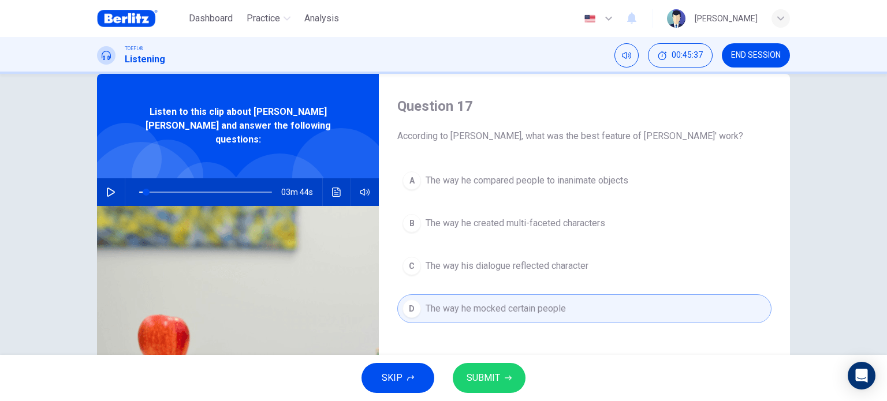
click at [109, 188] on icon "button" at bounding box center [110, 192] width 9 height 9
drag, startPoint x: 116, startPoint y: 181, endPoint x: 498, endPoint y: 378, distance: 430.0
click at [498, 378] on div "Dashboard Practice Analysis English ** ​ [PERSON_NAME] TOEFL® Listening 00:48:5…" at bounding box center [443, 200] width 887 height 401
click at [498, 378] on span "SUBMIT" at bounding box center [483, 378] width 33 height 16
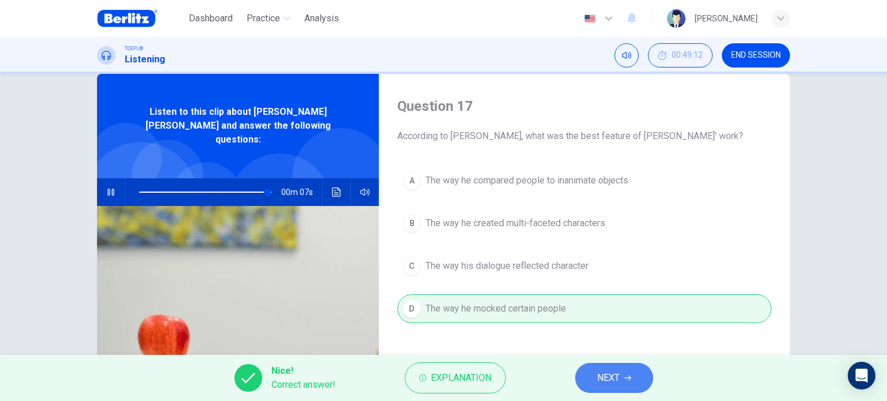
click at [610, 379] on span "NEXT" at bounding box center [608, 378] width 23 height 16
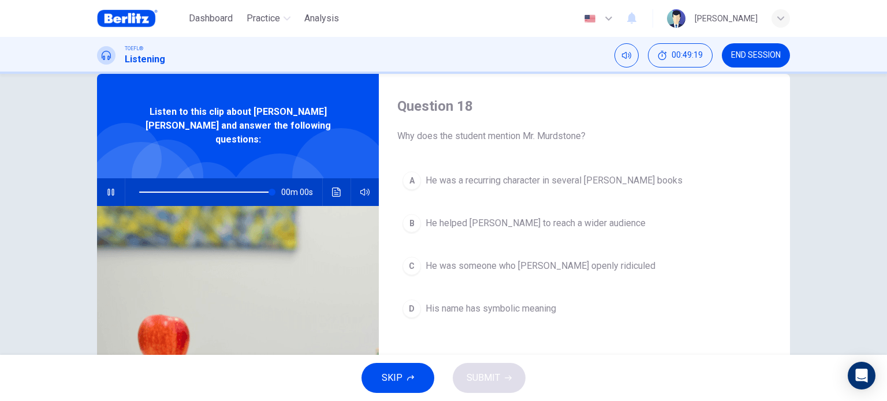
type input "*"
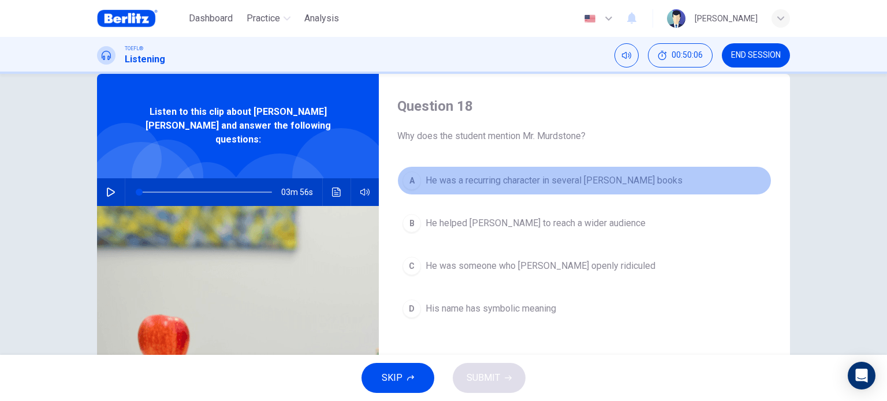
click at [515, 184] on span "He was a recurring character in several [PERSON_NAME] books" at bounding box center [554, 181] width 257 height 14
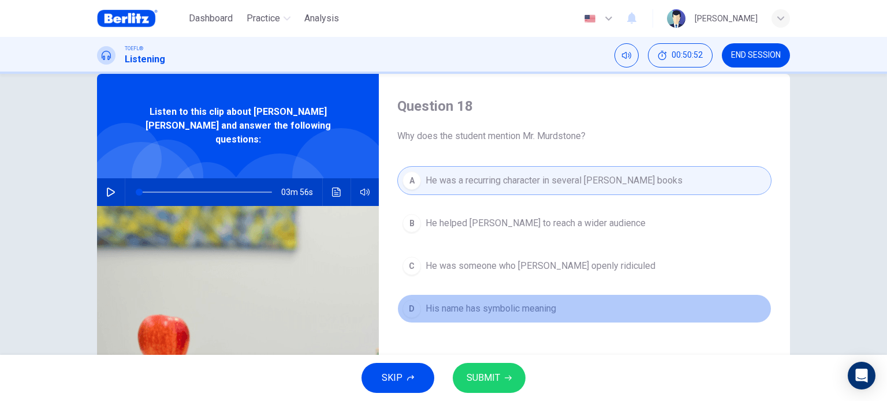
click at [567, 308] on button "D His name has symbolic meaning" at bounding box center [584, 309] width 374 height 29
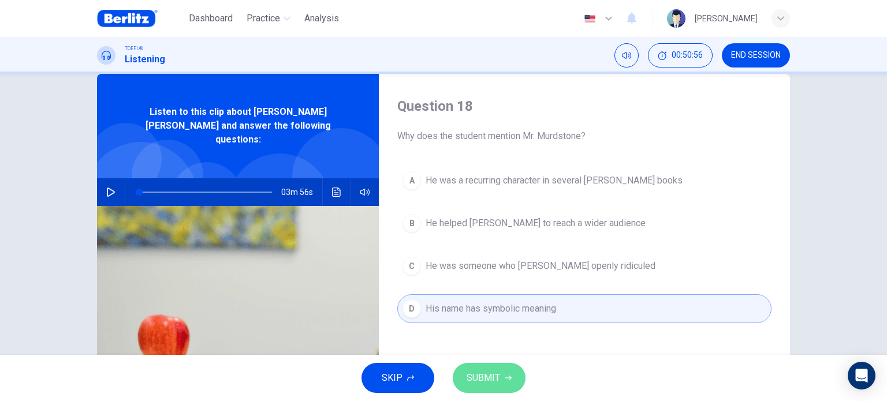
click at [497, 381] on span "SUBMIT" at bounding box center [483, 378] width 33 height 16
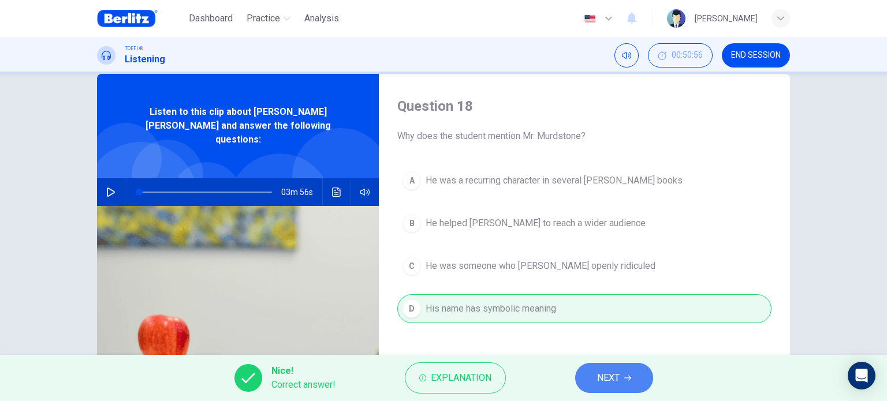
click at [607, 384] on span "NEXT" at bounding box center [608, 378] width 23 height 16
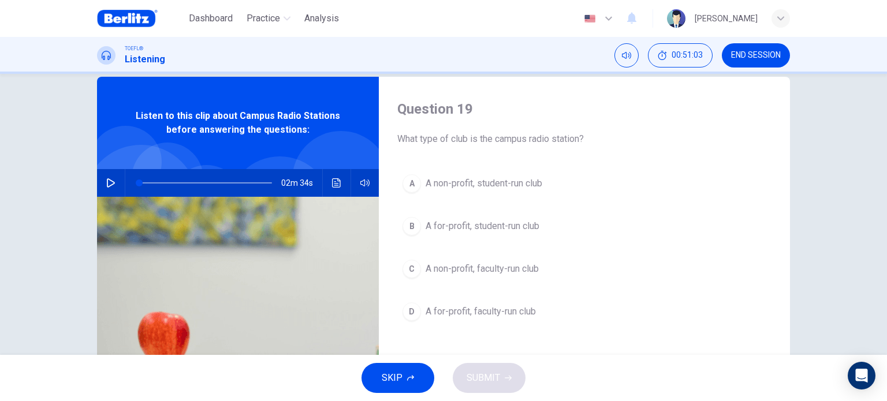
scroll to position [21, 0]
click at [753, 54] on span "END SESSION" at bounding box center [756, 55] width 50 height 9
